Goal: Information Seeking & Learning: Learn about a topic

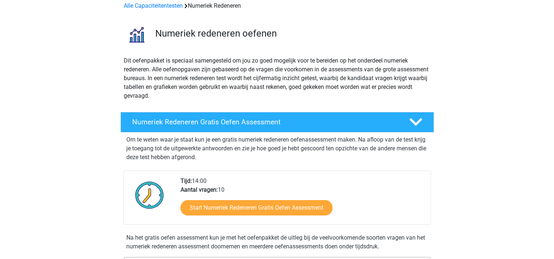
scroll to position [73, 0]
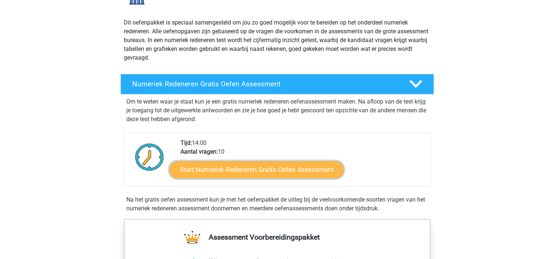
click at [282, 168] on link "Start Numeriek Redeneren Gratis Oefen Assessment" at bounding box center [256, 170] width 175 height 18
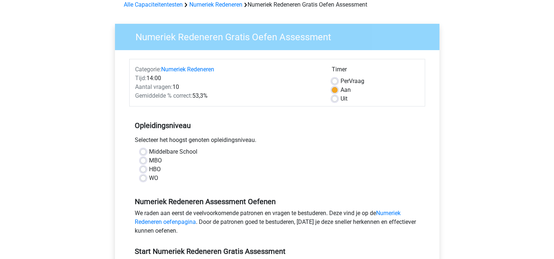
scroll to position [73, 0]
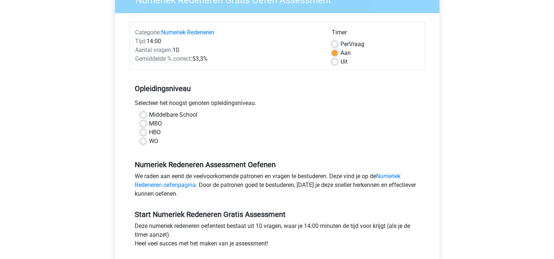
click at [149, 123] on label "MBO" at bounding box center [155, 123] width 13 height 9
click at [145, 123] on input "MBO" at bounding box center [143, 122] width 6 height 7
radio input "true"
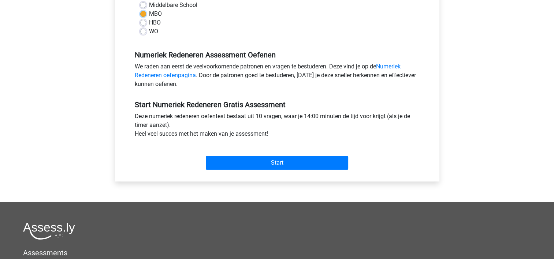
scroll to position [220, 0]
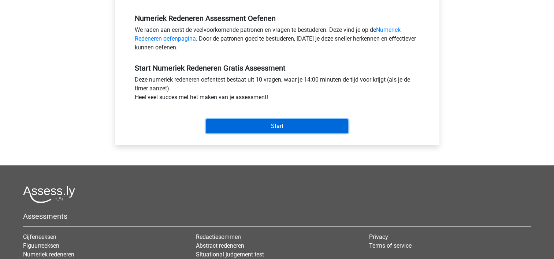
click at [299, 129] on input "Start" at bounding box center [277, 126] width 142 height 14
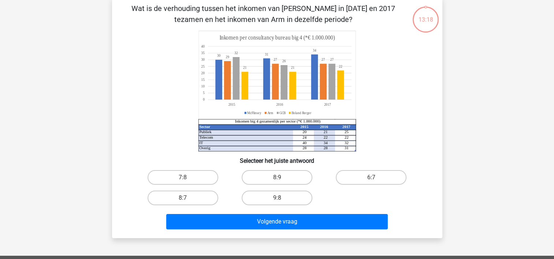
scroll to position [73, 0]
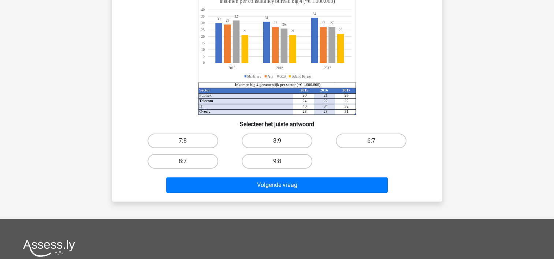
click at [273, 139] on label "8:9" at bounding box center [277, 141] width 71 height 15
click at [277, 141] on input "8:9" at bounding box center [279, 143] width 5 height 5
radio input "true"
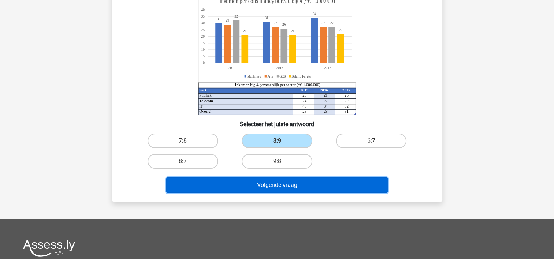
click at [291, 186] on button "Volgende vraag" at bounding box center [277, 185] width 222 height 15
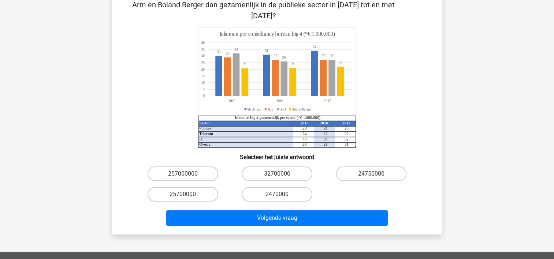
scroll to position [34, 0]
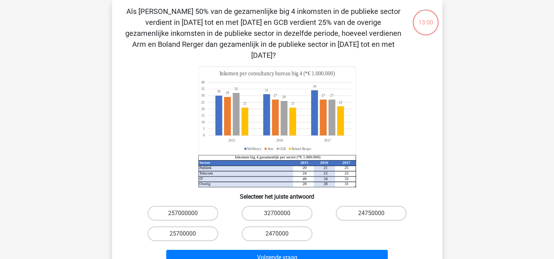
click at [374, 213] on input "24750000" at bounding box center [373, 215] width 5 height 5
radio input "true"
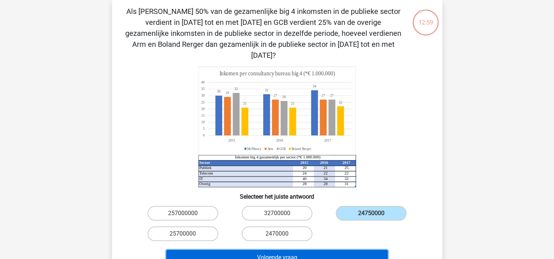
click at [289, 250] on button "Volgende vraag" at bounding box center [277, 257] width 222 height 15
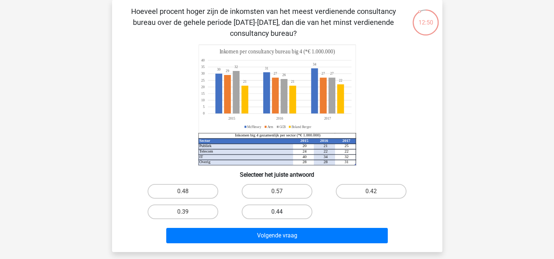
click at [270, 217] on label "0.44" at bounding box center [277, 212] width 71 height 15
click at [277, 217] on input "0.44" at bounding box center [279, 214] width 5 height 5
radio input "true"
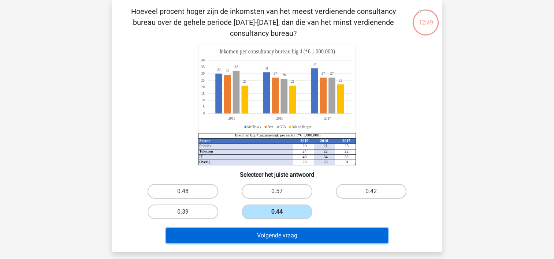
click at [279, 235] on button "Volgende vraag" at bounding box center [277, 235] width 222 height 15
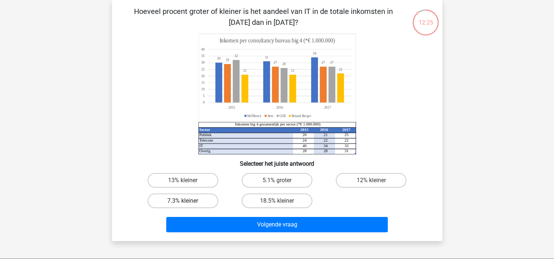
click at [181, 201] on label "7.3% kleiner" at bounding box center [183, 201] width 71 height 15
click at [183, 201] on input "7.3% kleiner" at bounding box center [185, 203] width 5 height 5
radio input "true"
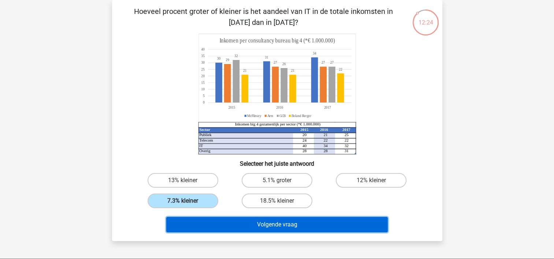
click at [298, 219] on button "Volgende vraag" at bounding box center [277, 224] width 222 height 15
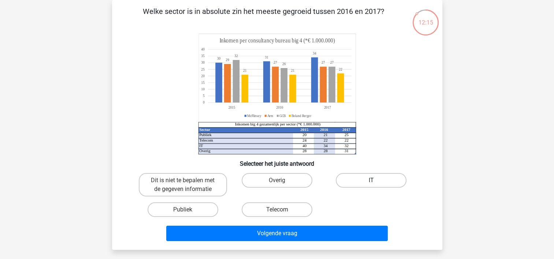
click at [369, 183] on label "IT" at bounding box center [371, 180] width 71 height 15
click at [371, 183] on input "IT" at bounding box center [373, 183] width 5 height 5
radio input "true"
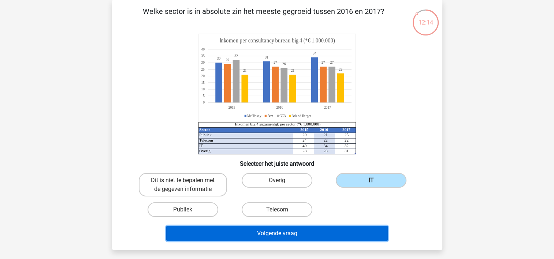
click at [313, 231] on button "Volgende vraag" at bounding box center [277, 233] width 222 height 15
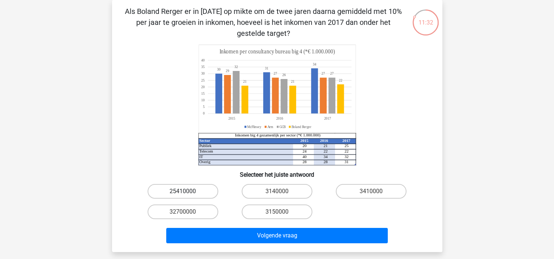
click at [185, 190] on label "25410000" at bounding box center [183, 191] width 71 height 15
click at [185, 191] on input "25410000" at bounding box center [185, 193] width 5 height 5
radio input "true"
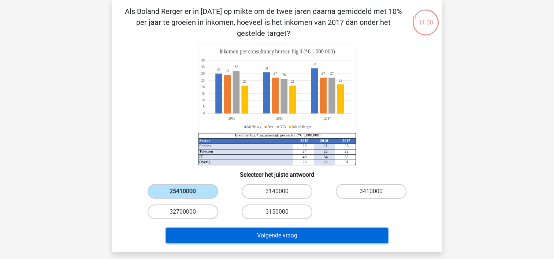
click at [304, 235] on button "Volgende vraag" at bounding box center [277, 235] width 222 height 15
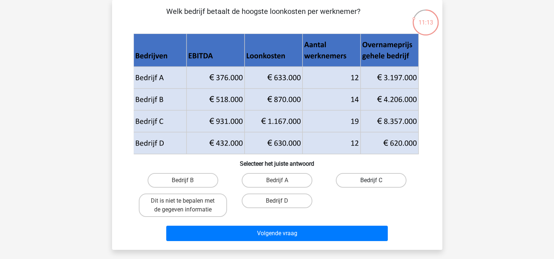
click at [380, 181] on label "Bedrijf C" at bounding box center [371, 180] width 71 height 15
click at [376, 181] on input "Bedrijf C" at bounding box center [373, 183] width 5 height 5
radio input "true"
click at [185, 203] on input "Dit is niet te bepalen met de gegeven informatie" at bounding box center [185, 203] width 5 height 5
radio input "true"
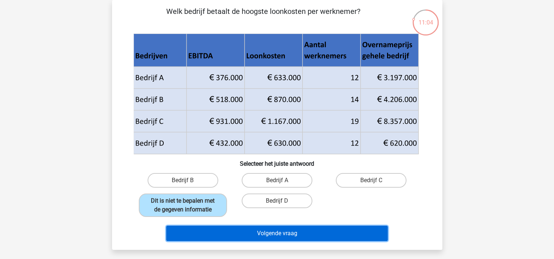
click at [292, 230] on button "Volgende vraag" at bounding box center [277, 233] width 222 height 15
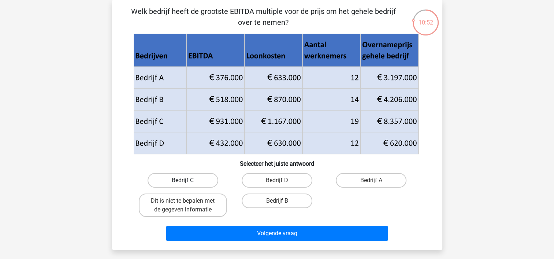
click at [192, 180] on label "Bedrijf C" at bounding box center [183, 180] width 71 height 15
click at [187, 181] on input "Bedrijf C" at bounding box center [185, 183] width 5 height 5
radio input "true"
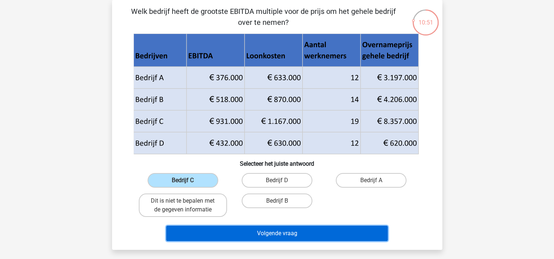
click at [269, 231] on button "Volgende vraag" at bounding box center [277, 233] width 222 height 15
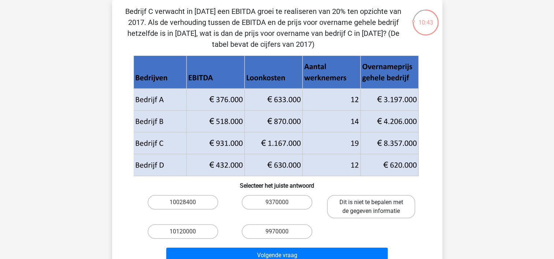
click at [376, 211] on label "Dit is niet te bepalen met de gegeven informatie" at bounding box center [371, 206] width 88 height 23
click at [376, 207] on input "Dit is niet te bepalen met de gegeven informatie" at bounding box center [373, 204] width 5 height 5
radio input "true"
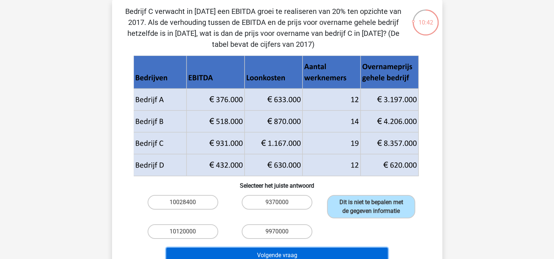
drag, startPoint x: 305, startPoint y: 255, endPoint x: 315, endPoint y: 252, distance: 10.2
click at [305, 254] on button "Volgende vraag" at bounding box center [277, 255] width 222 height 15
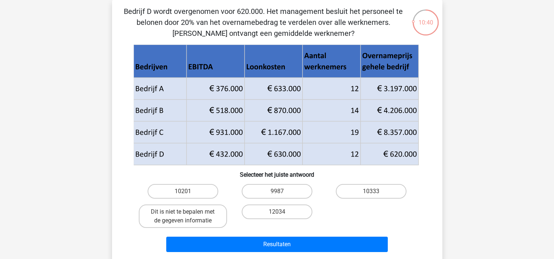
drag, startPoint x: 271, startPoint y: 208, endPoint x: 296, endPoint y: 232, distance: 34.7
click at [273, 209] on label "12034" at bounding box center [277, 212] width 71 height 15
click at [277, 212] on input "12034" at bounding box center [279, 214] width 5 height 5
radio input "true"
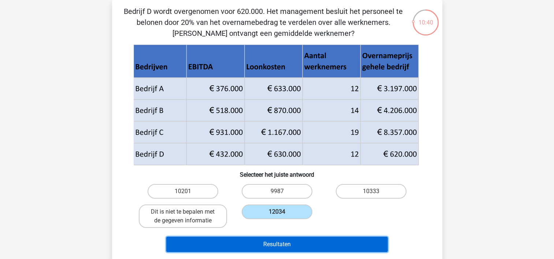
click at [294, 245] on button "Resultaten" at bounding box center [277, 244] width 222 height 15
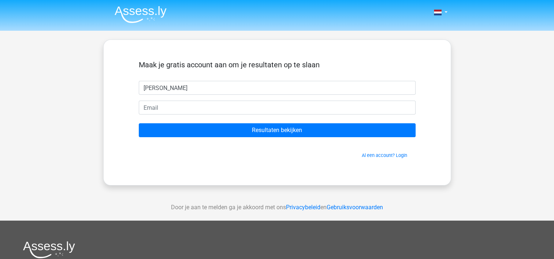
type input "[PERSON_NAME]"
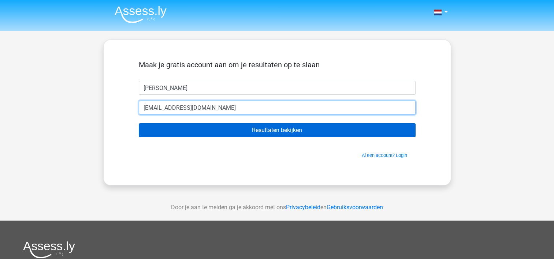
type input "sollicitaties@dijkstra.net"
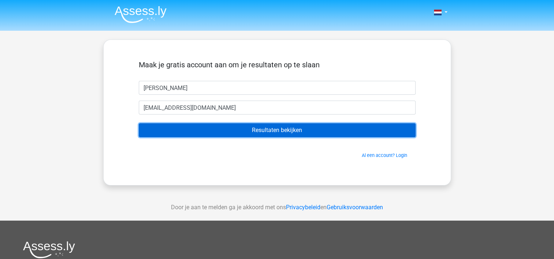
click at [293, 131] on input "Resultaten bekijken" at bounding box center [277, 130] width 277 height 14
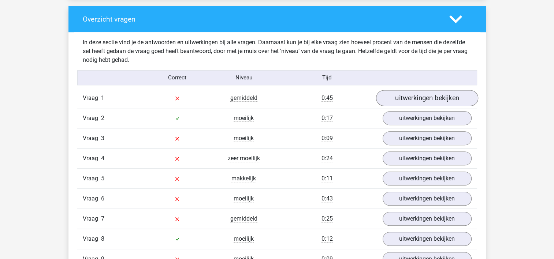
scroll to position [545, 0]
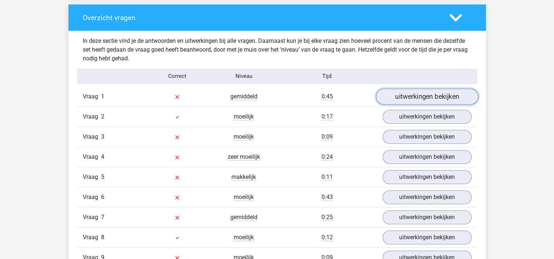
click at [441, 96] on link "uitwerkingen bekijken" at bounding box center [427, 97] width 102 height 16
